Goal: Task Accomplishment & Management: Manage account settings

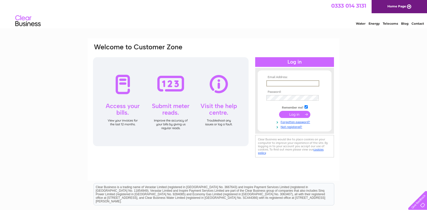
click at [281, 83] on input "text" at bounding box center [292, 83] width 53 height 6
type input "imfltd@btconnect.com"
click at [301, 116] on input "submit" at bounding box center [294, 113] width 31 height 7
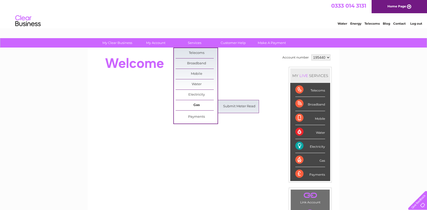
click at [199, 105] on link "Gas" at bounding box center [196, 105] width 42 height 10
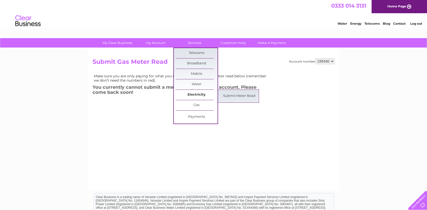
click at [198, 96] on link "Electricity" at bounding box center [196, 95] width 42 height 10
